Goal: Task Accomplishment & Management: Manage account settings

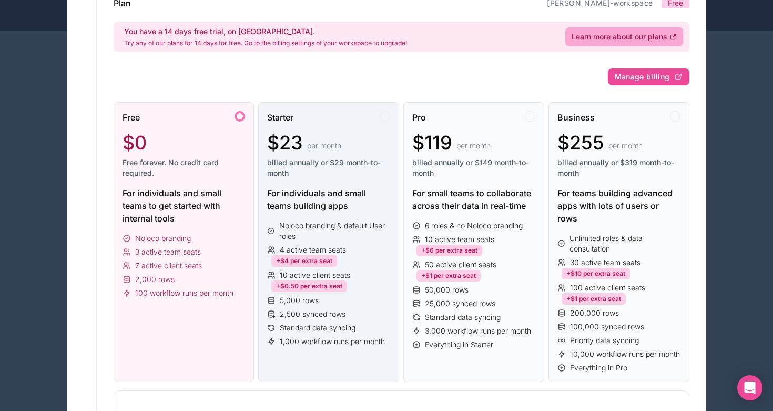
scroll to position [88, 0]
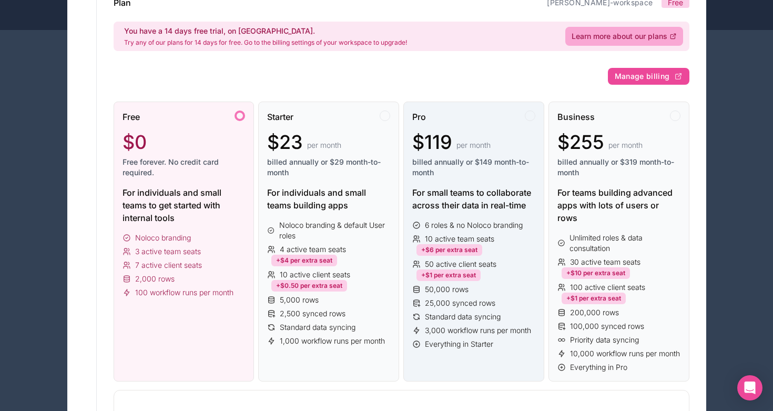
click at [464, 185] on div "Pro $119 per month billed annually or $149 month-to-month" at bounding box center [473, 148] width 123 height 76
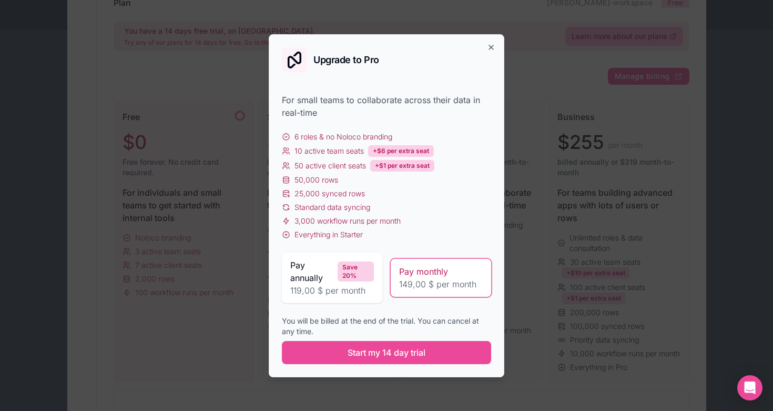
click at [326, 280] on span "Pay annually" at bounding box center [311, 271] width 43 height 25
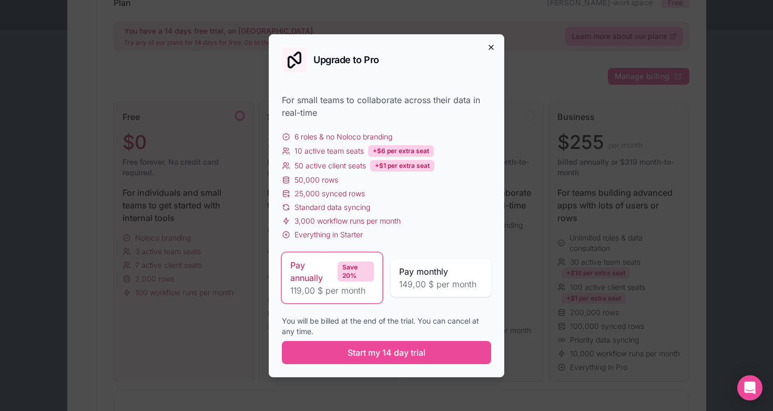
click at [490, 47] on icon "button" at bounding box center [491, 47] width 8 height 8
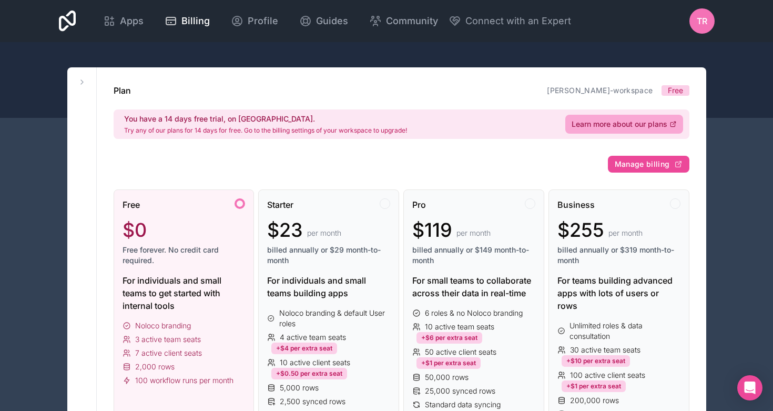
scroll to position [0, 0]
click at [639, 165] on span "Manage billing" at bounding box center [642, 163] width 55 height 9
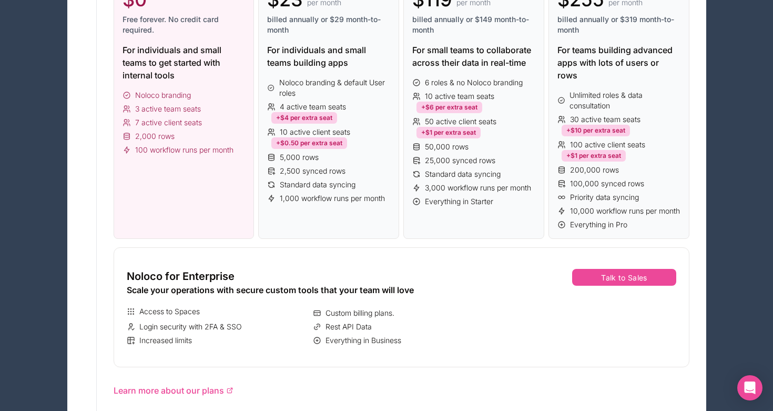
scroll to position [163, 0]
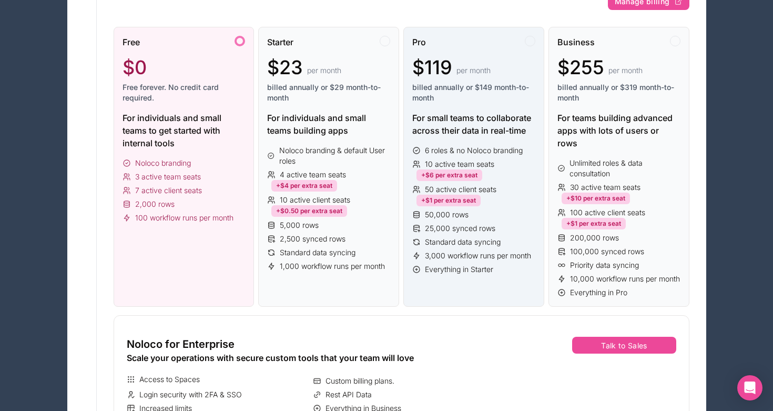
click at [461, 98] on span "billed annually or $149 month-to-month" at bounding box center [473, 92] width 123 height 21
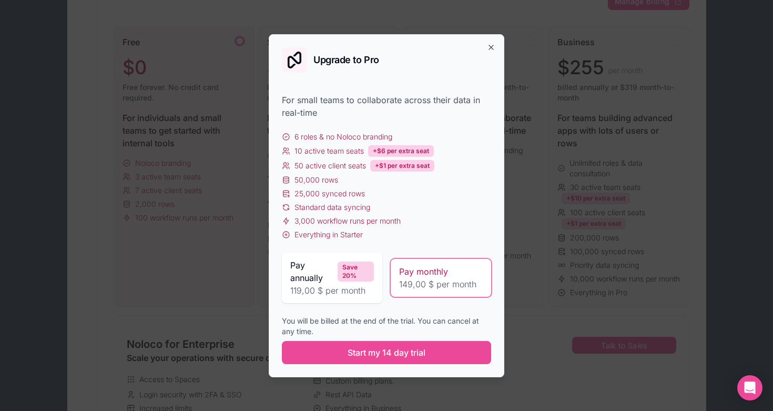
click at [314, 269] on span "Pay annually" at bounding box center [311, 271] width 43 height 25
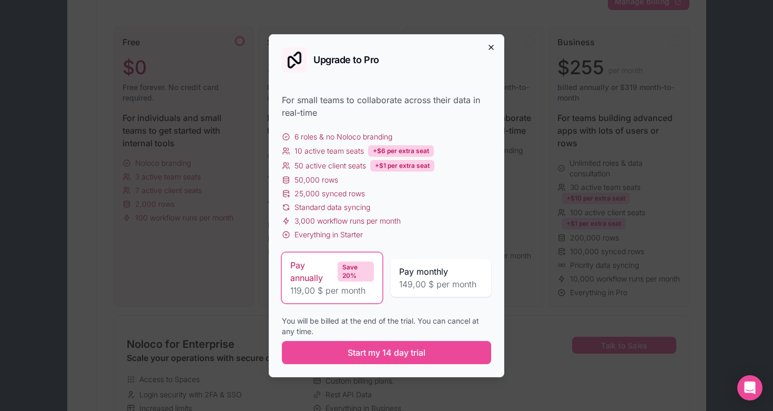
click at [492, 45] on icon "button" at bounding box center [491, 47] width 8 height 8
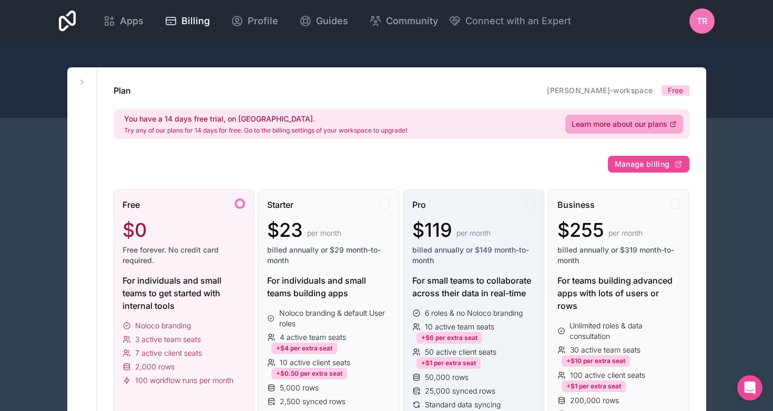
scroll to position [0, 0]
click at [703, 18] on span "TR" at bounding box center [702, 21] width 11 height 13
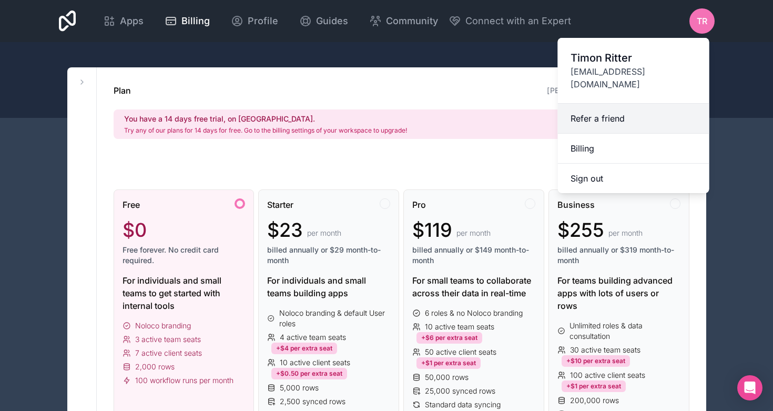
click at [591, 104] on link "Refer a friend" at bounding box center [633, 119] width 151 height 30
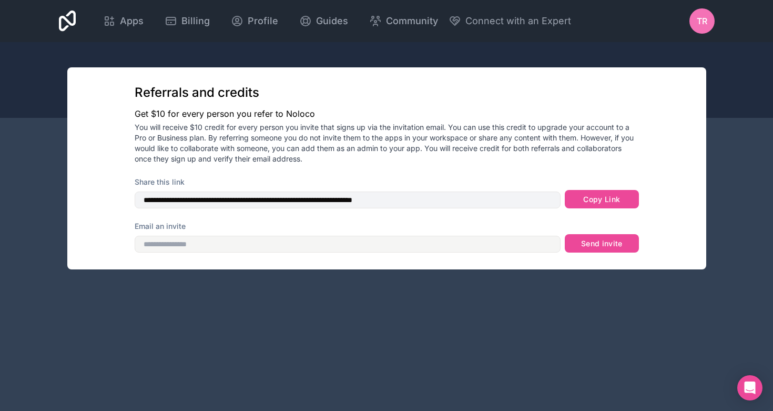
click at [700, 24] on span "TR" at bounding box center [702, 21] width 11 height 13
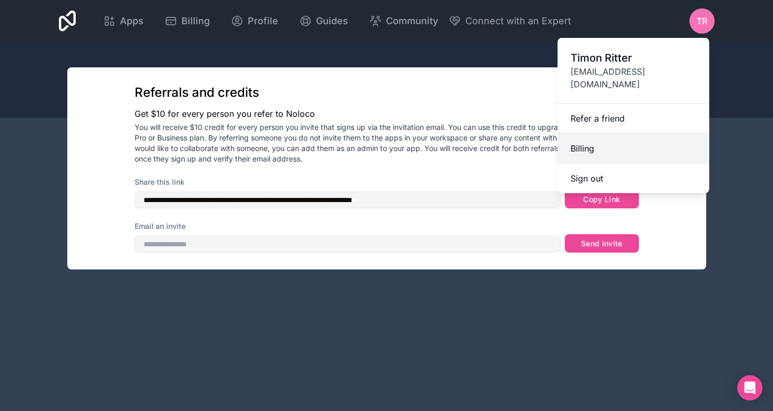
click at [590, 136] on link "Billing" at bounding box center [633, 149] width 151 height 30
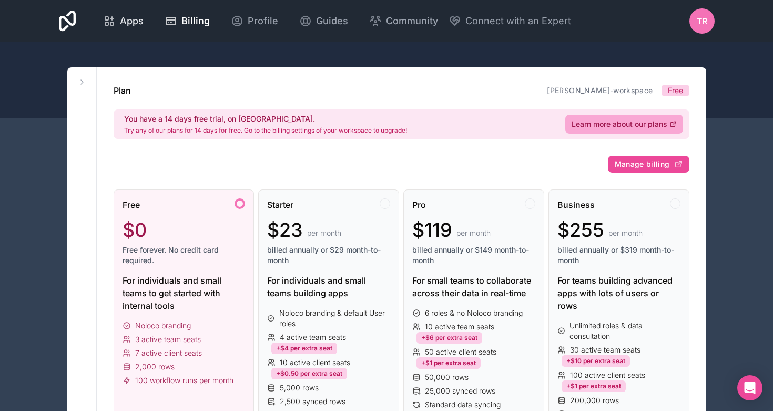
click at [144, 27] on span "Apps" at bounding box center [132, 21] width 24 height 15
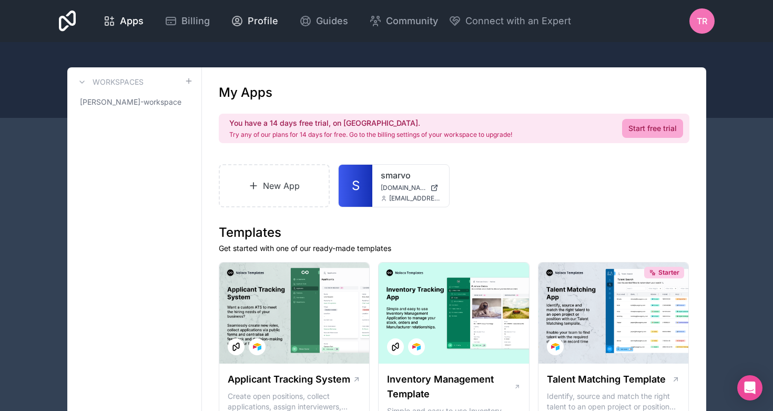
click at [278, 20] on span "Profile" at bounding box center [263, 21] width 31 height 15
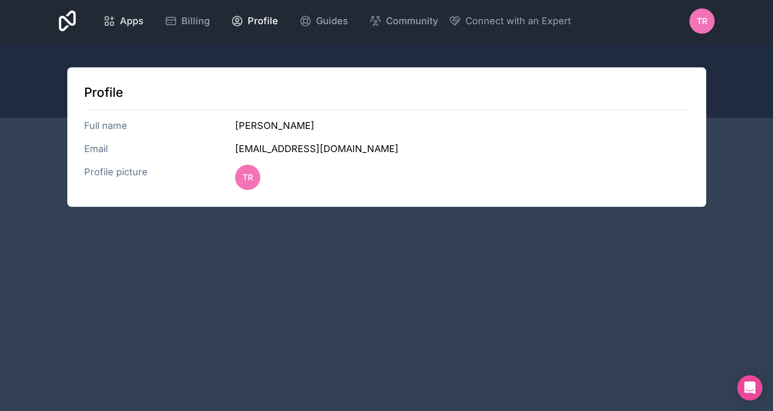
click at [144, 24] on span "Apps" at bounding box center [132, 21] width 24 height 15
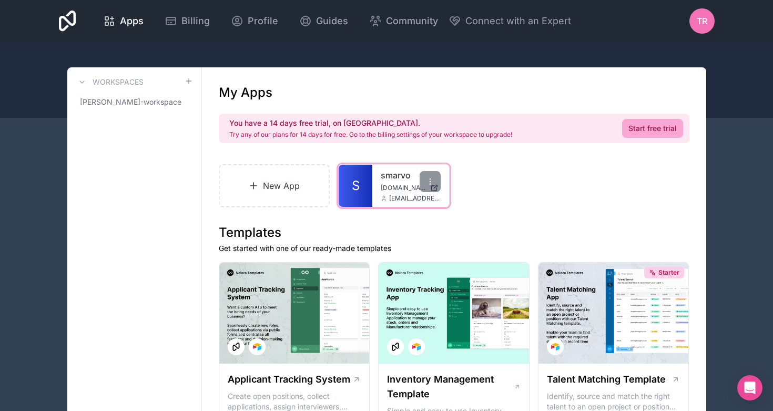
click at [389, 174] on link "smarvo" at bounding box center [411, 175] width 60 height 13
click at [210, 15] on span "Billing" at bounding box center [195, 21] width 28 height 15
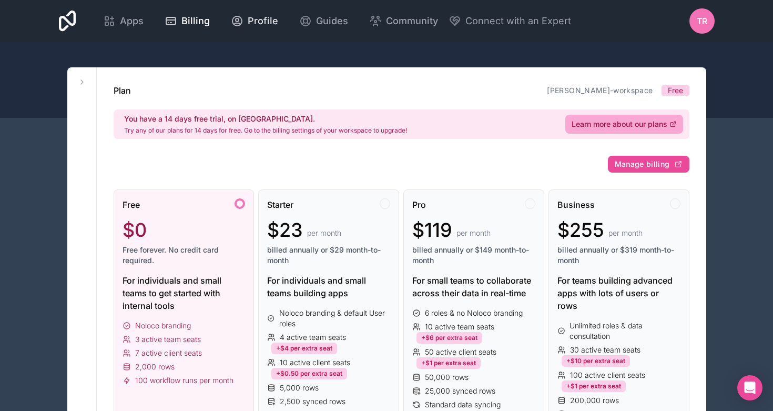
click at [278, 24] on span "Profile" at bounding box center [263, 21] width 31 height 15
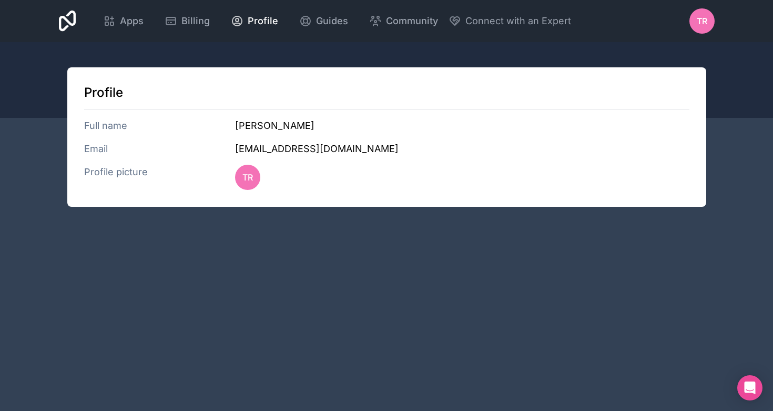
click at [123, 171] on h3 "Profile picture" at bounding box center [159, 177] width 151 height 25
click at [99, 154] on h3 "Email" at bounding box center [159, 148] width 151 height 15
click at [100, 133] on h3 "Full name" at bounding box center [159, 125] width 151 height 15
click at [210, 25] on span "Billing" at bounding box center [195, 21] width 28 height 15
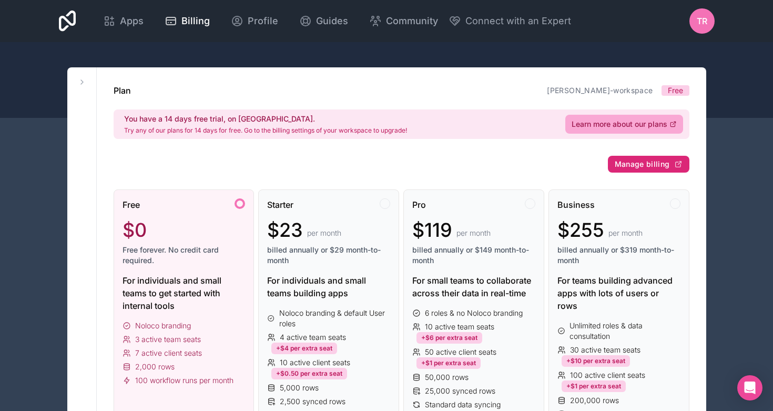
click at [653, 158] on button "Manage billing" at bounding box center [649, 164] width 82 height 17
click at [626, 166] on span "Manage billing" at bounding box center [642, 163] width 55 height 9
